Goal: Find specific page/section: Find specific page/section

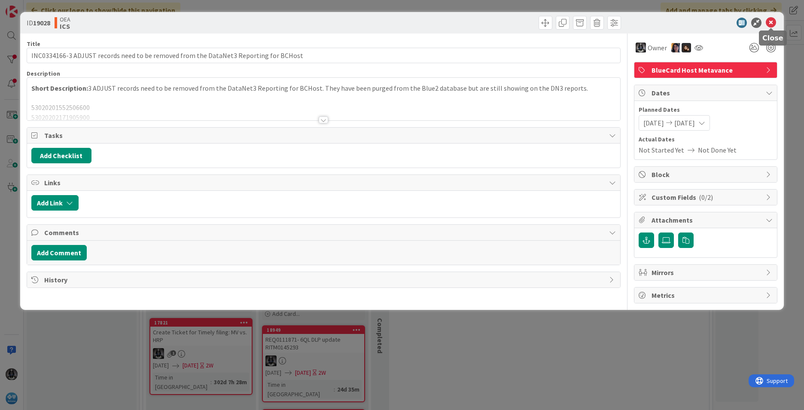
click at [535, 20] on icon at bounding box center [771, 23] width 10 height 10
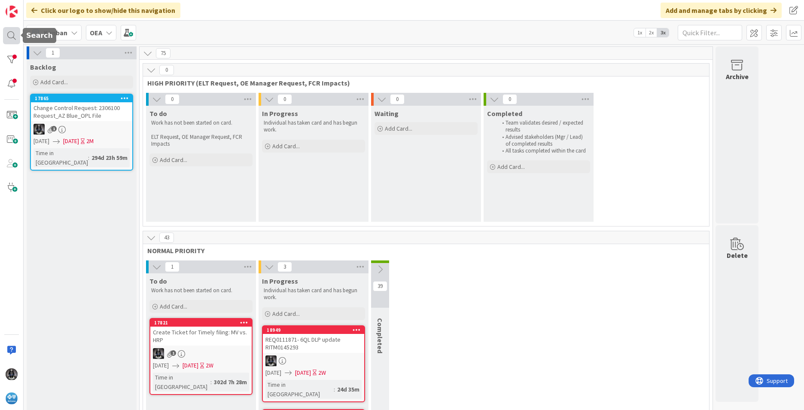
click at [10, 32] on div at bounding box center [11, 35] width 17 height 17
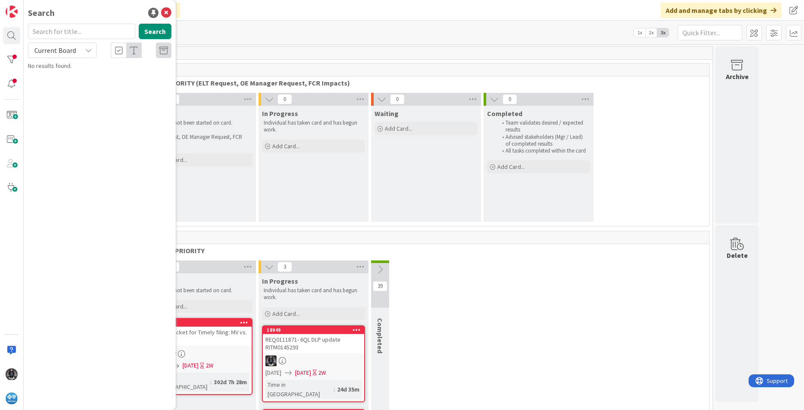
click at [66, 32] on input "text" at bounding box center [81, 31] width 107 height 15
type input "cancel"
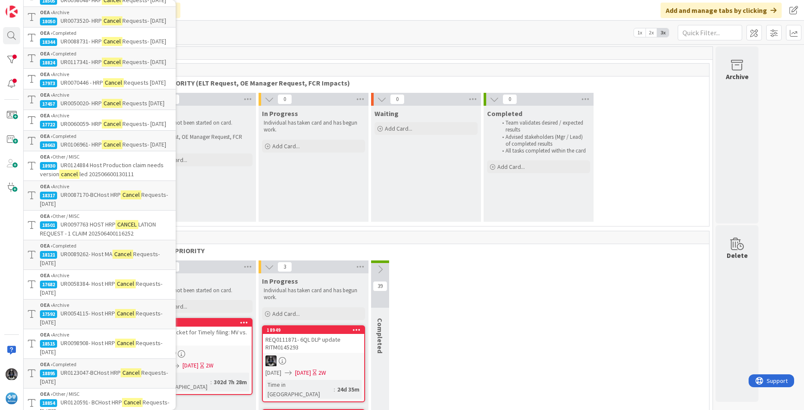
scroll to position [140, 0]
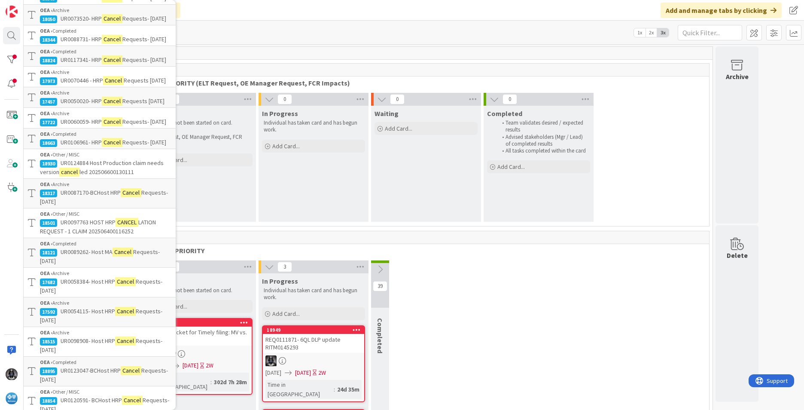
click at [79, 176] on span "UR0124884 Host Production claim needs version" at bounding box center [102, 167] width 124 height 17
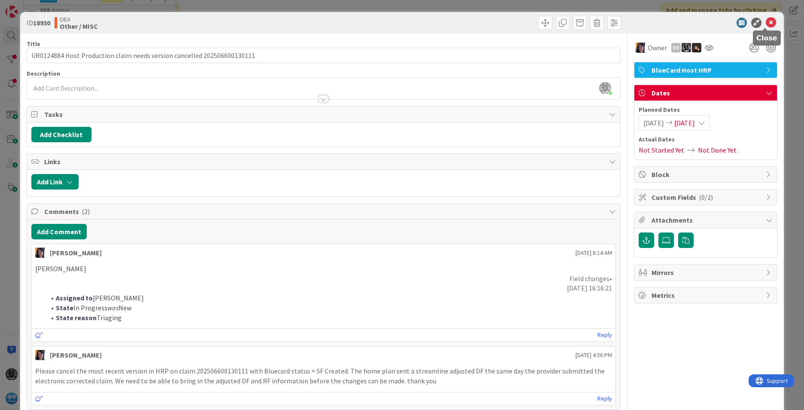
click at [535, 21] on icon at bounding box center [771, 23] width 10 height 10
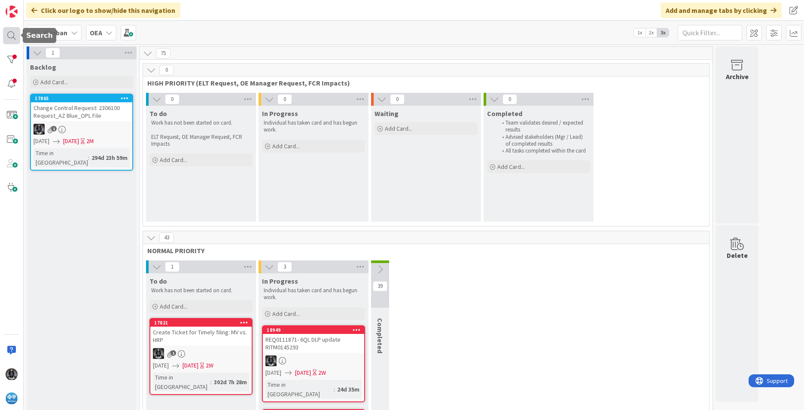
click at [7, 34] on div at bounding box center [11, 35] width 17 height 17
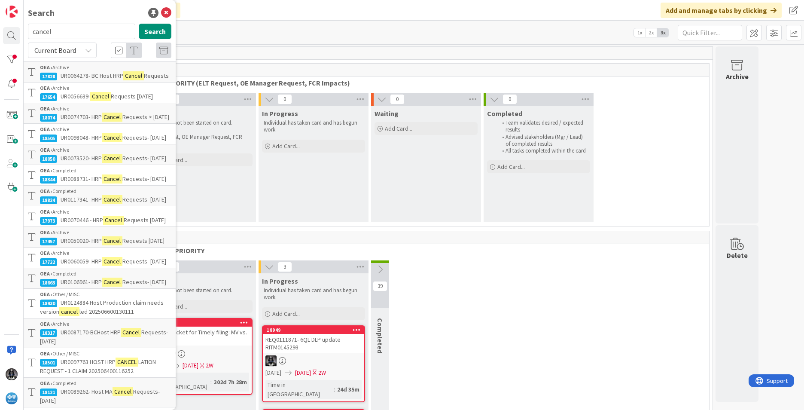
click at [58, 29] on input "cancel" at bounding box center [81, 31] width 107 height 15
type input "c"
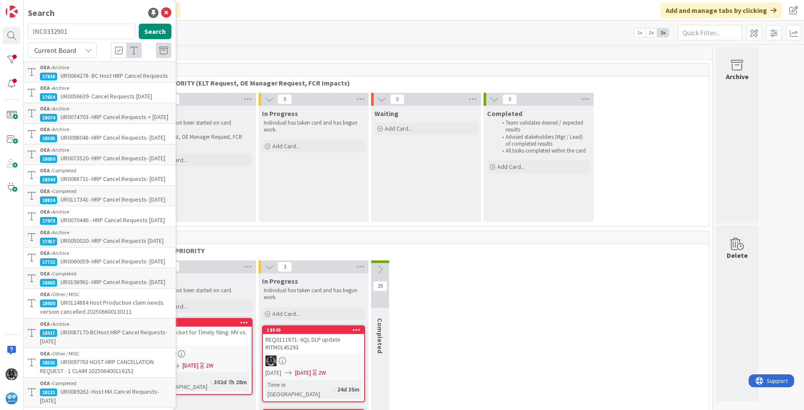
type input "INC0332901"
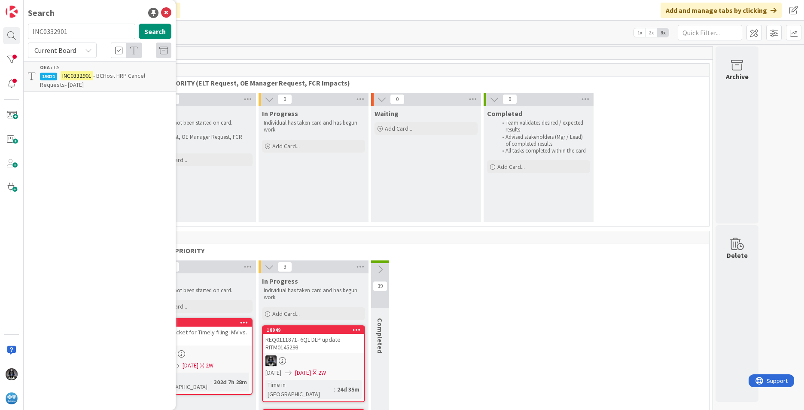
click at [84, 72] on mark "INC0332901" at bounding box center [77, 75] width 33 height 9
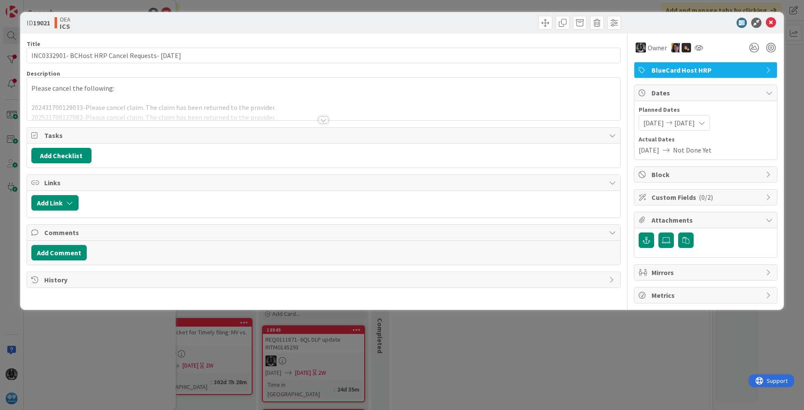
click at [324, 120] on div at bounding box center [323, 119] width 9 height 7
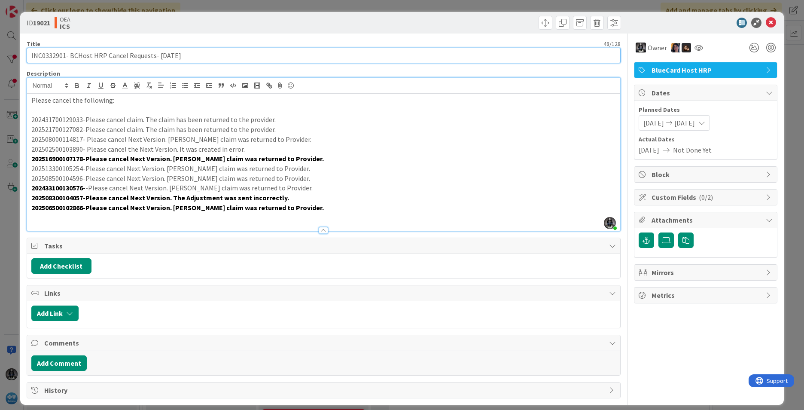
click at [42, 56] on input "INC0332901- BCHost HRP Cancel Requests- [DATE]" at bounding box center [324, 55] width 594 height 15
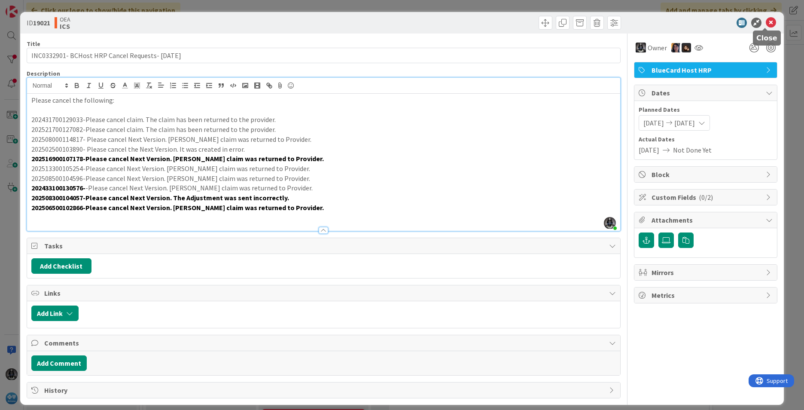
click at [535, 24] on icon at bounding box center [771, 23] width 10 height 10
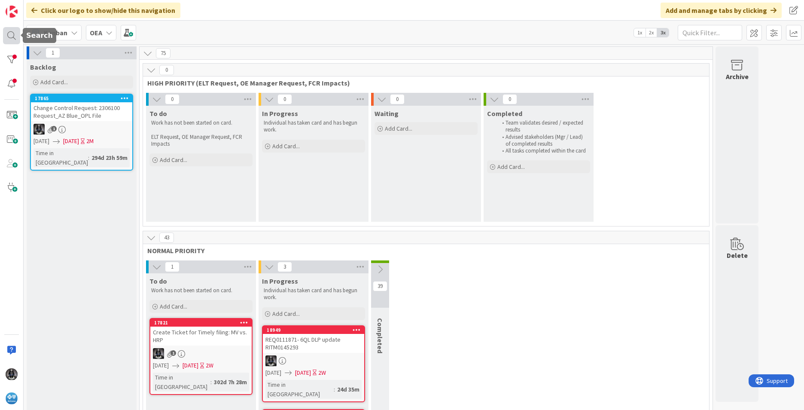
click at [10, 36] on div at bounding box center [11, 35] width 17 height 17
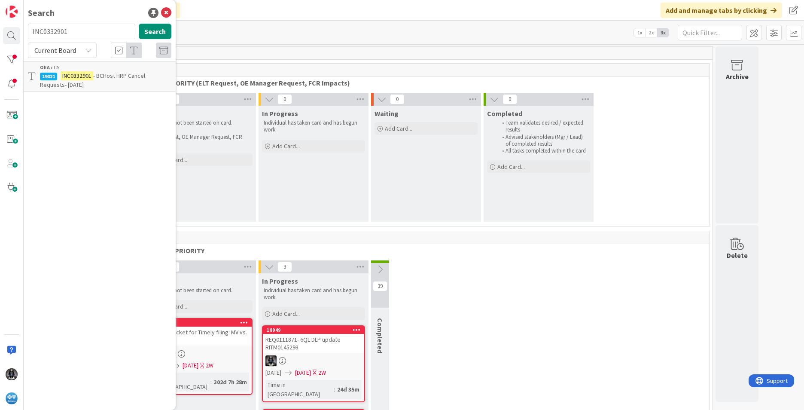
click at [73, 29] on input "INC0332901" at bounding box center [81, 31] width 107 height 15
type input "I"
type input "UR0131625"
click at [86, 82] on span "HOST adjudication exception product not found MV qualified claims mapping into …" at bounding box center [105, 85] width 131 height 26
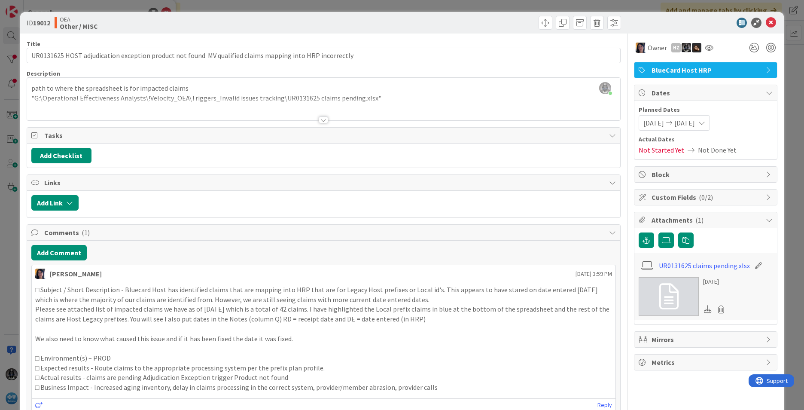
click at [321, 121] on div at bounding box center [323, 119] width 9 height 7
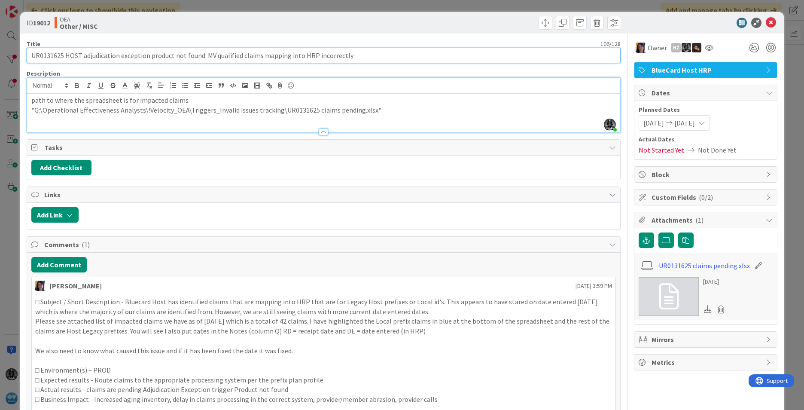
click at [54, 55] on input "UR0131625 HOST adjudication exception product not found MV qualified claims map…" at bounding box center [324, 55] width 594 height 15
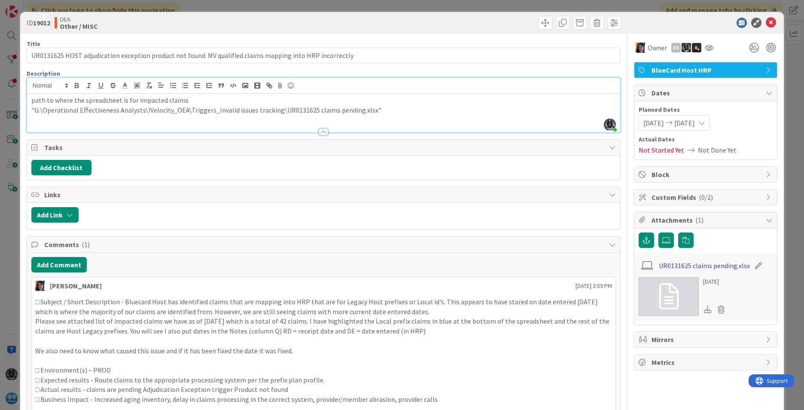
click at [535, 266] on link "UR0131625 claims pending.xlsx" at bounding box center [704, 265] width 91 height 10
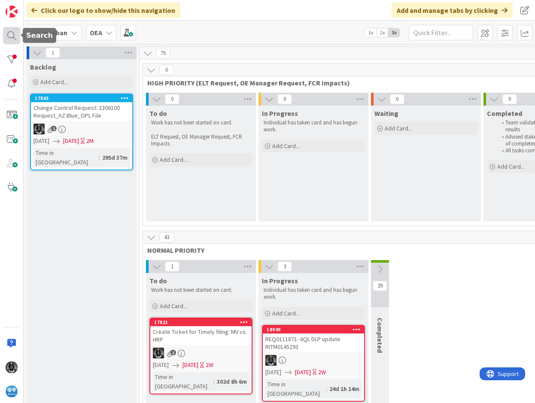
click at [12, 35] on div at bounding box center [11, 35] width 17 height 17
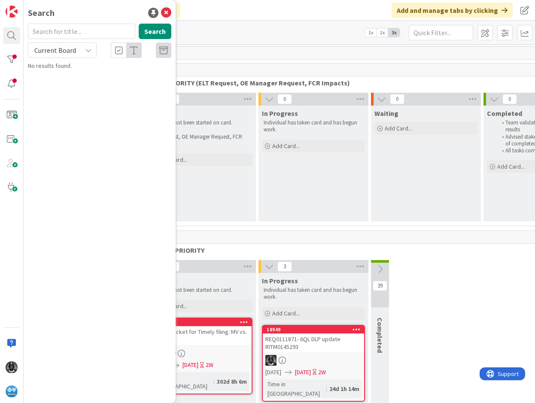
click at [54, 35] on input "text" at bounding box center [81, 31] width 107 height 15
type input "adjudication"
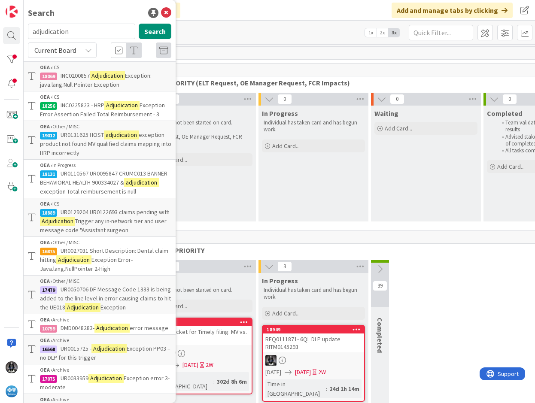
click at [81, 80] on p "INC0200857 Adjudication Exception: java.lang.Null Pointer Exception" at bounding box center [105, 80] width 131 height 18
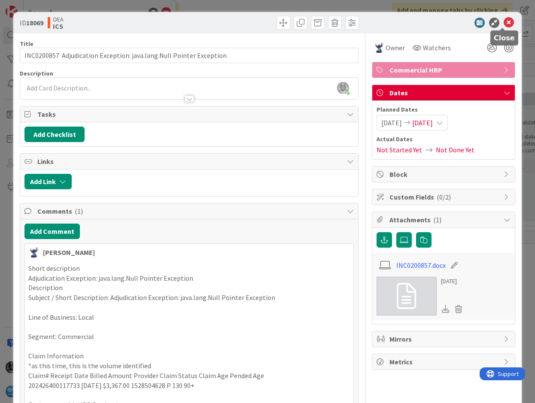
click at [367, 23] on icon at bounding box center [509, 23] width 10 height 10
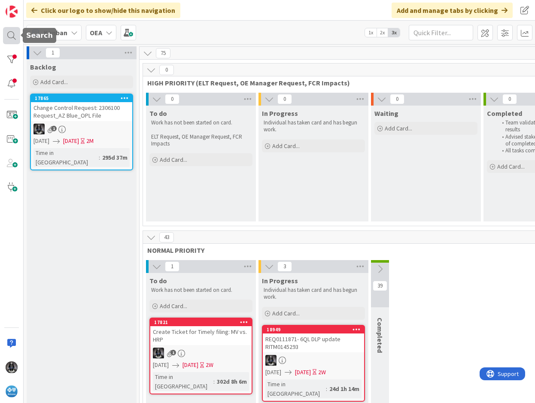
click at [9, 34] on div at bounding box center [11, 35] width 17 height 17
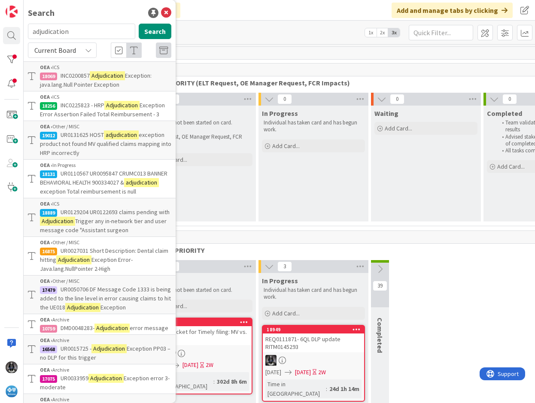
click at [82, 186] on span "UR0110567 UR0095847 CRUMC013 BANNER BEHAVIORAL HEALTH 900334027 &" at bounding box center [104, 178] width 128 height 17
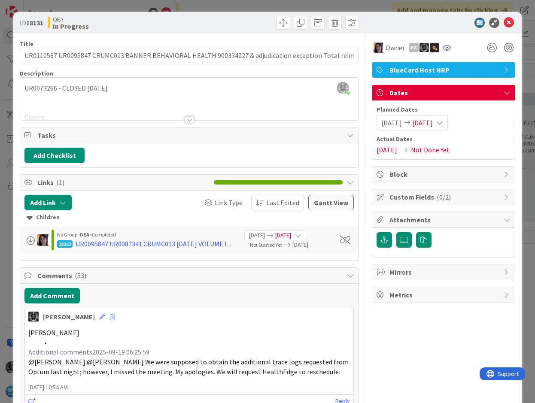
click at [186, 122] on div at bounding box center [189, 119] width 9 height 7
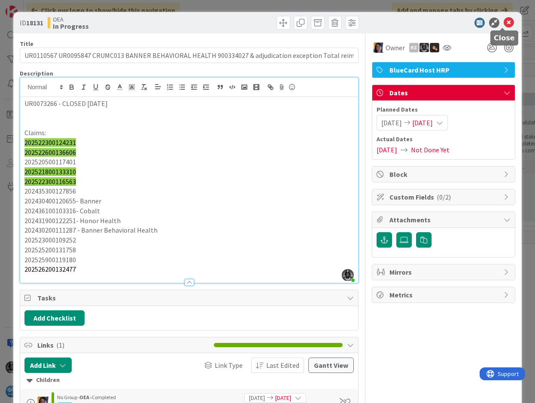
click at [367, 22] on icon at bounding box center [509, 23] width 10 height 10
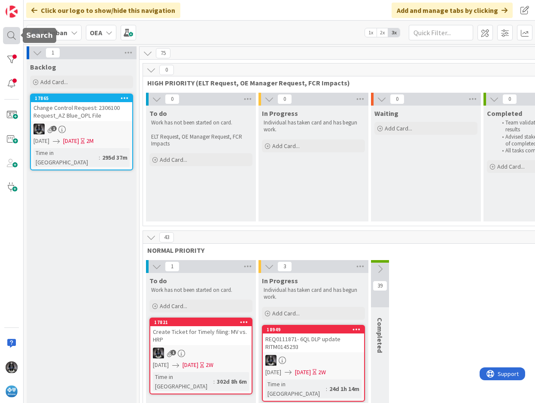
click at [8, 34] on div at bounding box center [11, 35] width 17 height 17
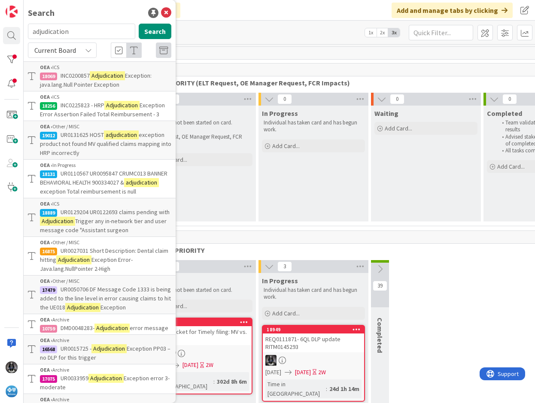
click at [114, 234] on span "Trigger any in-network tier and user message code "Assistant surgeon" at bounding box center [103, 225] width 127 height 17
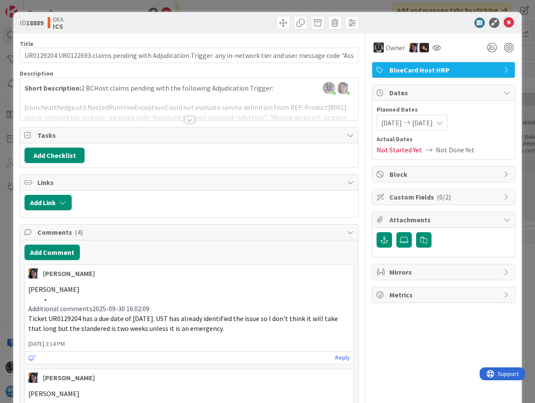
click at [186, 120] on div at bounding box center [189, 119] width 9 height 7
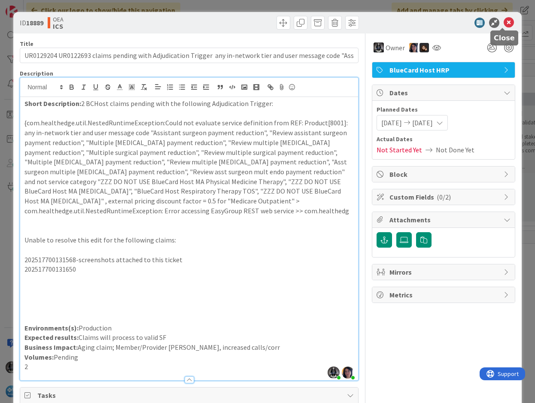
click at [367, 23] on icon at bounding box center [509, 23] width 10 height 10
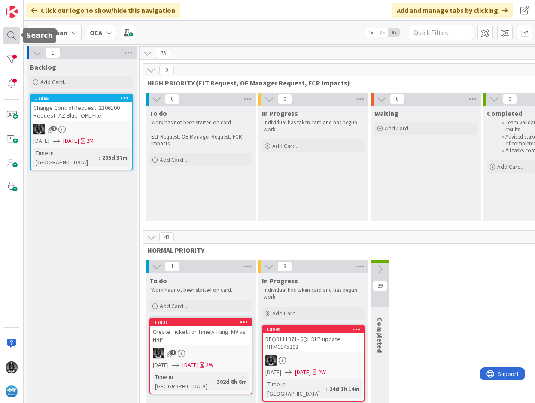
click at [10, 31] on div at bounding box center [11, 35] width 17 height 17
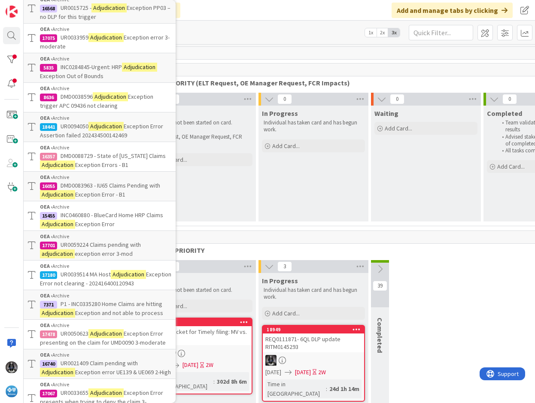
scroll to position [344, 0]
